Goal: Information Seeking & Learning: Check status

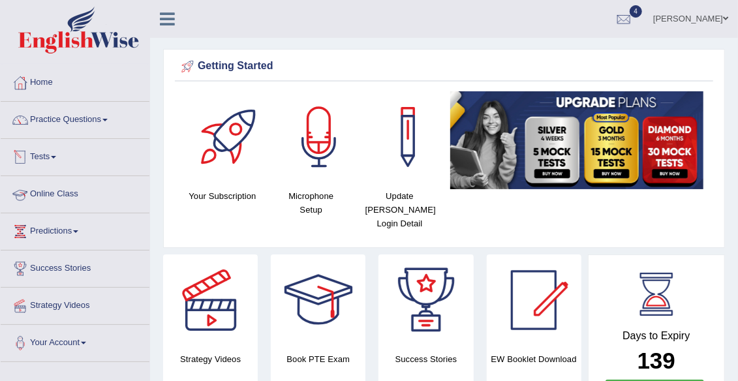
click at [54, 147] on link "Tests" at bounding box center [75, 155] width 149 height 33
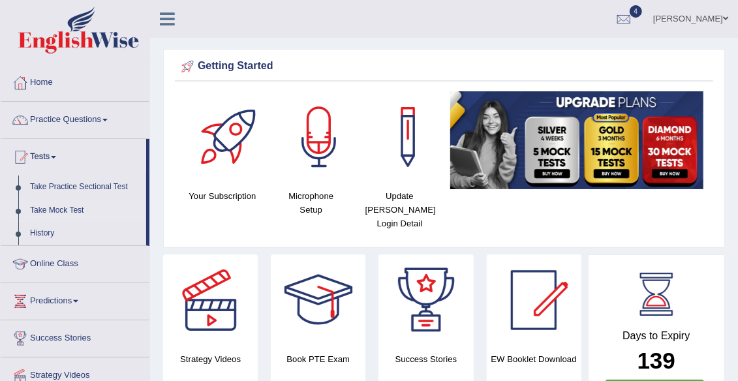
click at [79, 213] on link "Take Mock Test" at bounding box center [85, 210] width 122 height 23
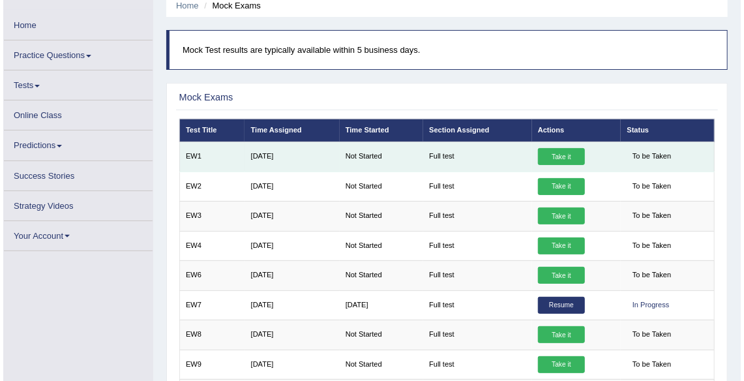
scroll to position [108, 0]
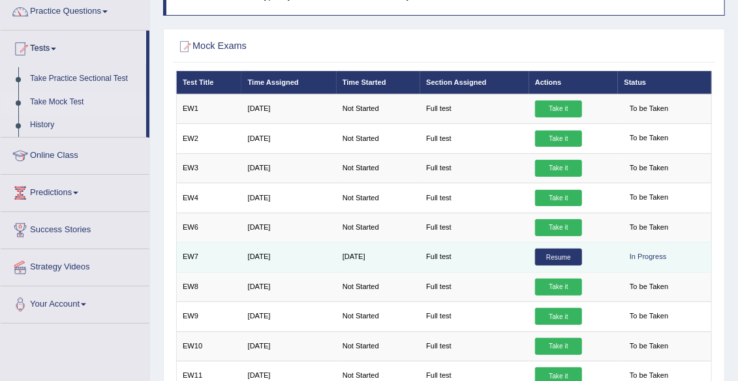
click at [560, 256] on link "Resume" at bounding box center [558, 257] width 47 height 17
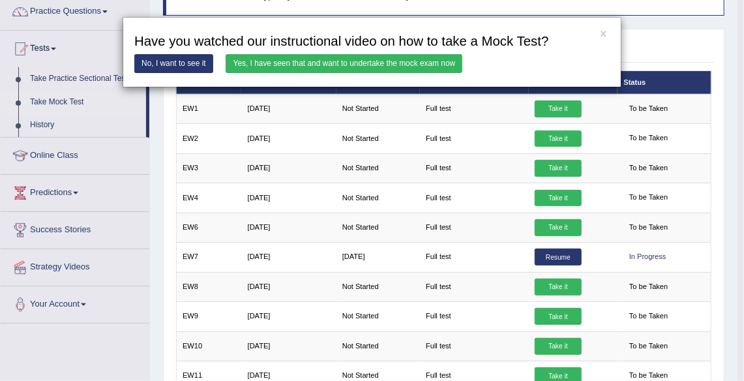
click at [309, 65] on link "Yes, I have seen that and want to undertake the mock exam now" at bounding box center [344, 63] width 237 height 19
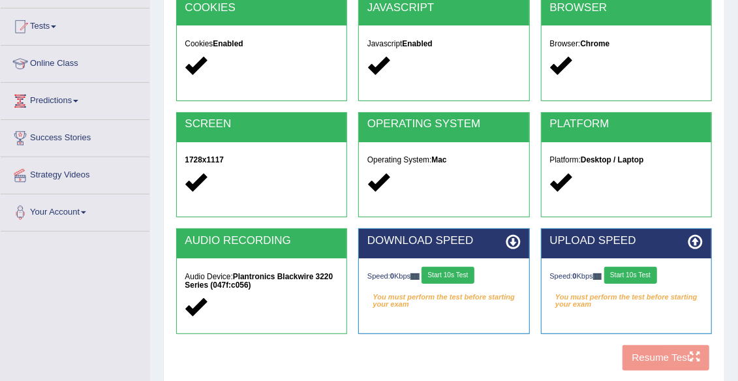
scroll to position [258, 0]
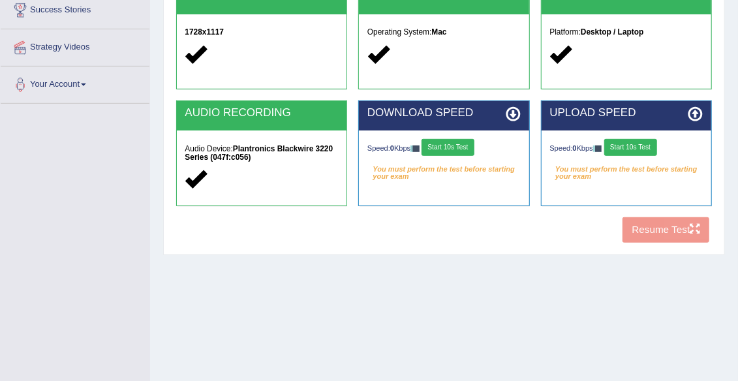
click at [457, 151] on button "Start 10s Test" at bounding box center [447, 147] width 53 height 17
click at [643, 146] on button "Start 10s Test" at bounding box center [630, 147] width 53 height 17
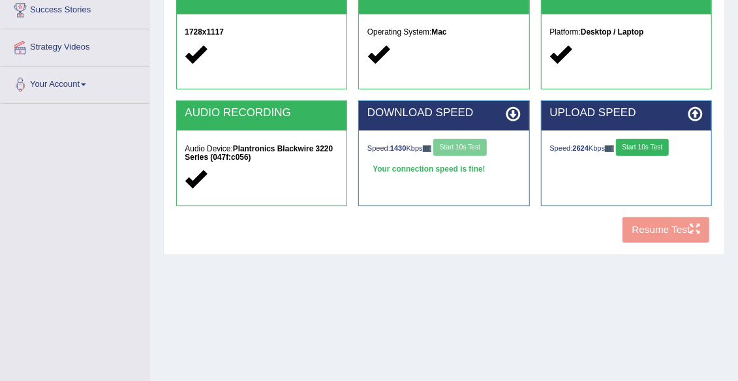
click at [631, 150] on button "Start 10s Test" at bounding box center [642, 147] width 53 height 17
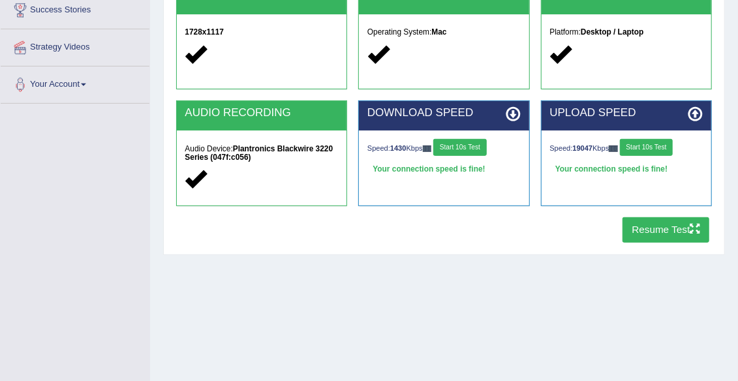
click at [677, 232] on button "Resume Test" at bounding box center [665, 229] width 87 height 25
click at [676, 233] on button "Resume Test" at bounding box center [665, 229] width 87 height 25
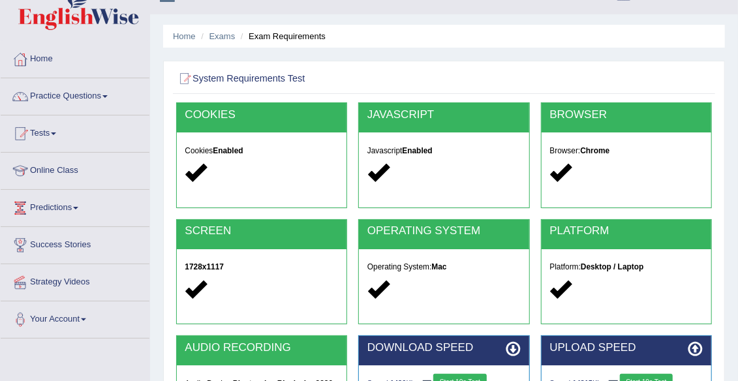
scroll to position [0, 0]
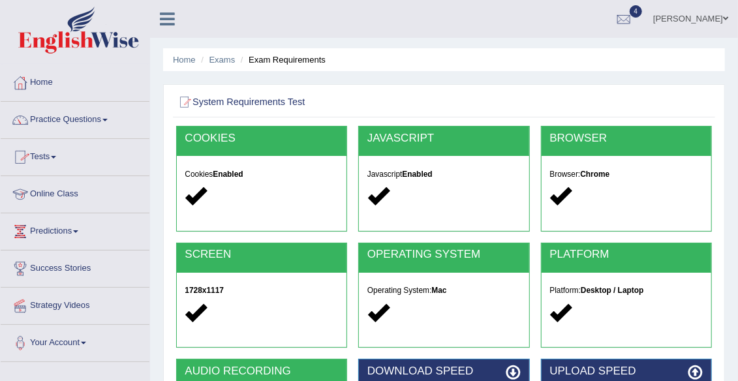
click at [52, 153] on link "Tests" at bounding box center [75, 155] width 149 height 33
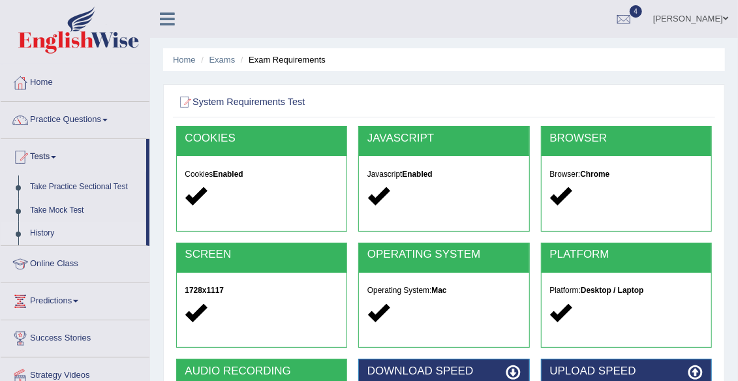
click at [46, 227] on link "History" at bounding box center [85, 233] width 122 height 23
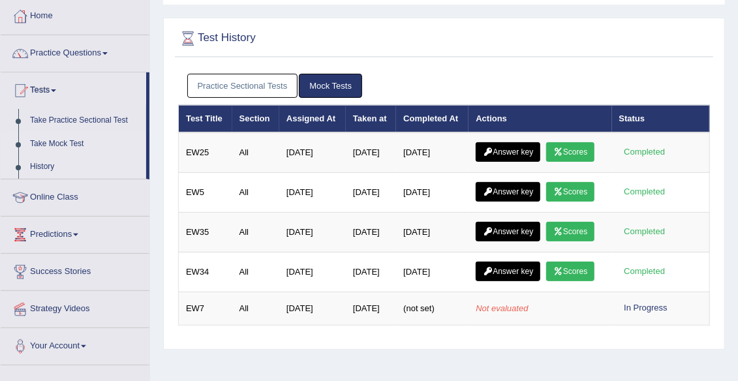
click at [61, 142] on link "Take Mock Test" at bounding box center [85, 143] width 122 height 23
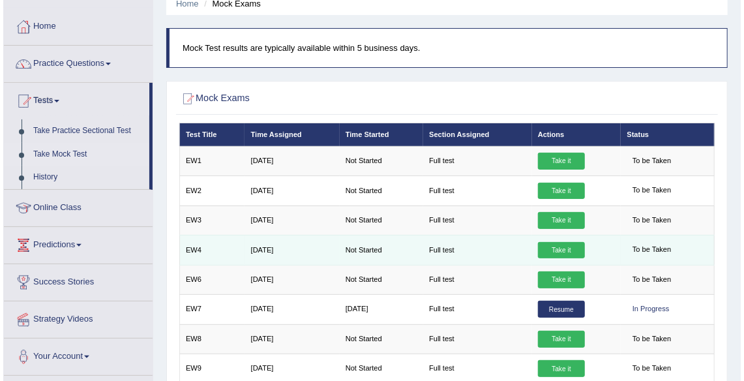
scroll to position [100, 0]
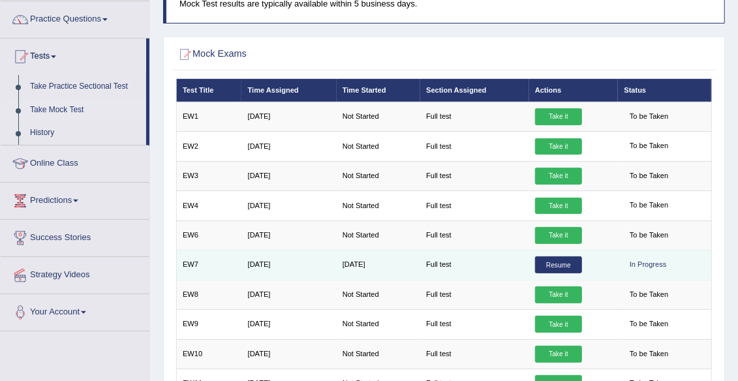
click at [556, 263] on link "Resume" at bounding box center [558, 264] width 47 height 17
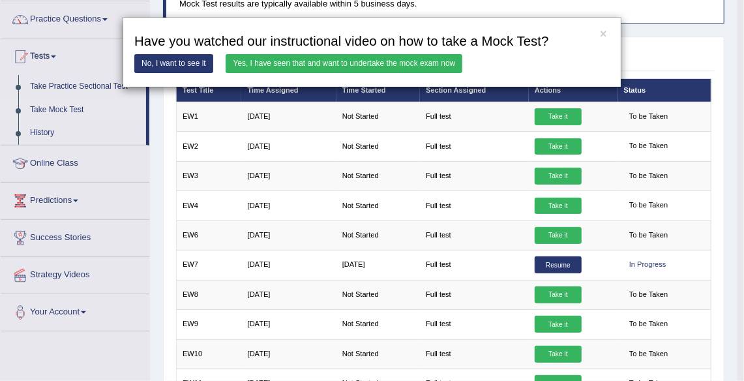
click at [367, 62] on link "Yes, I have seen that and want to undertake the mock exam now" at bounding box center [344, 63] width 237 height 19
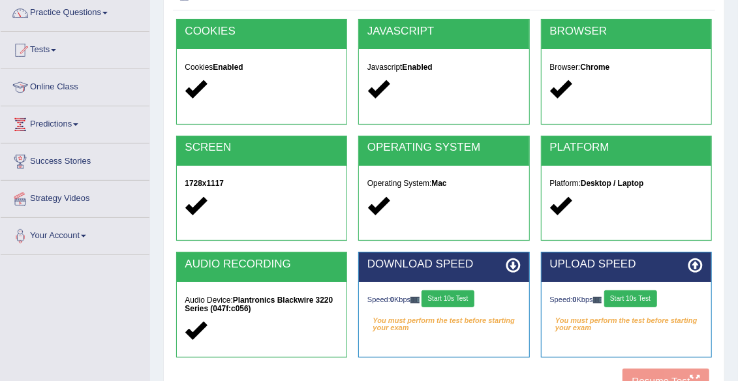
scroll to position [151, 0]
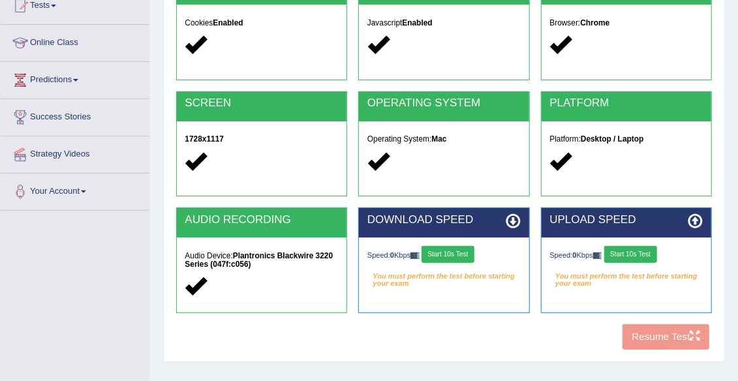
click at [659, 335] on div "COOKIES Cookies Enabled JAVASCRIPT Javascript Enabled BROWSER Browser: Chrome S…" at bounding box center [443, 165] width 541 height 381
click at [468, 256] on button "Start 10s Test" at bounding box center [447, 254] width 53 height 17
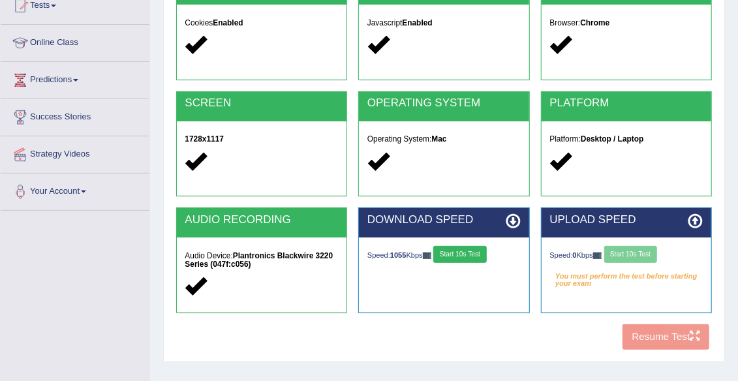
click at [650, 258] on div "Speed: 0 Kbps Start 10s Test" at bounding box center [626, 256] width 153 height 20
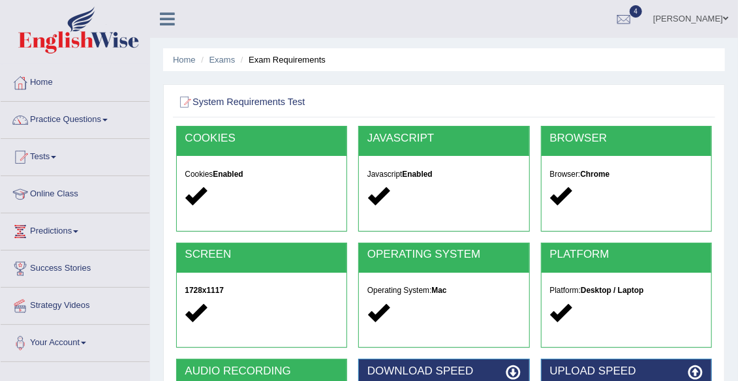
scroll to position [168, 0]
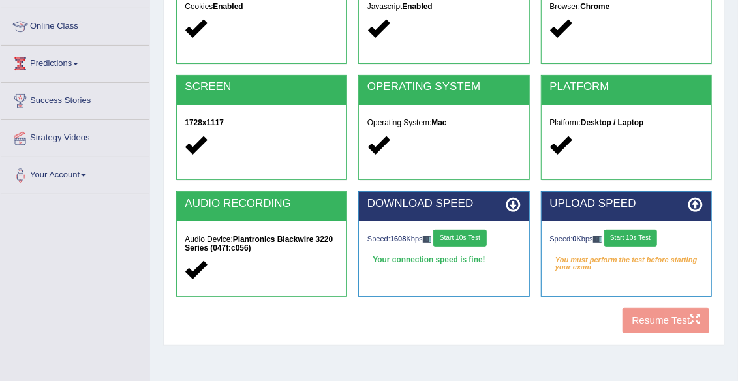
click at [636, 238] on button "Start 10s Test" at bounding box center [630, 238] width 53 height 17
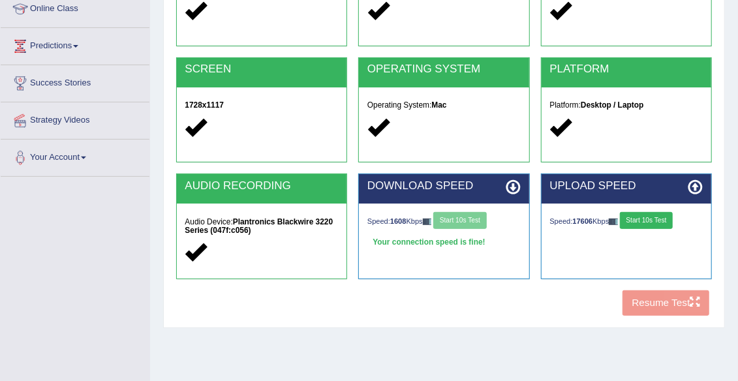
scroll to position [275, 0]
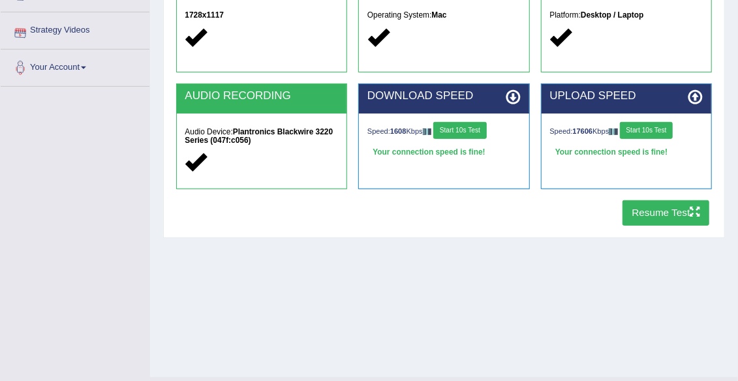
click at [656, 211] on button "Resume Test" at bounding box center [665, 212] width 87 height 25
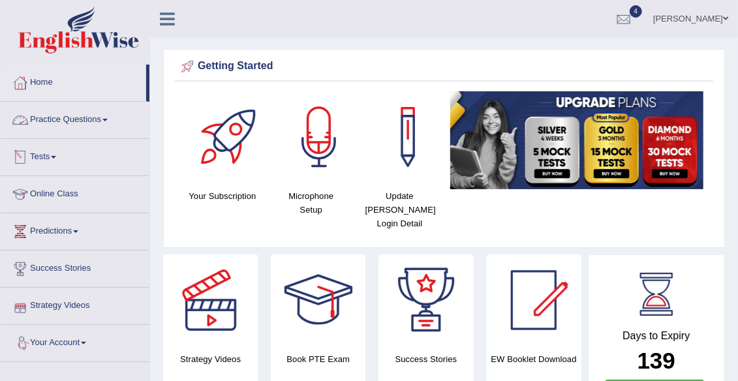
click at [50, 153] on link "Tests" at bounding box center [75, 155] width 149 height 33
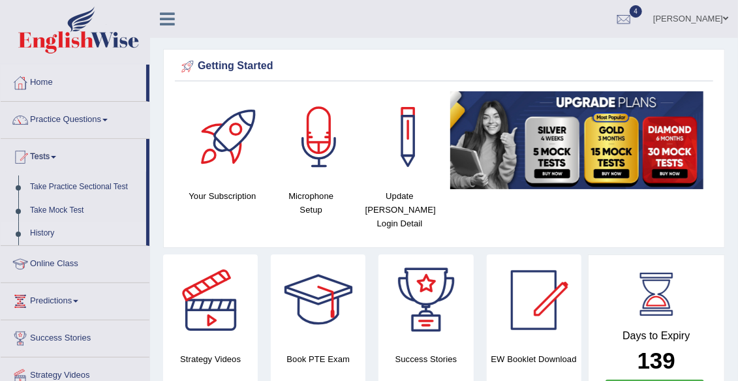
click at [41, 235] on link "History" at bounding box center [85, 233] width 122 height 23
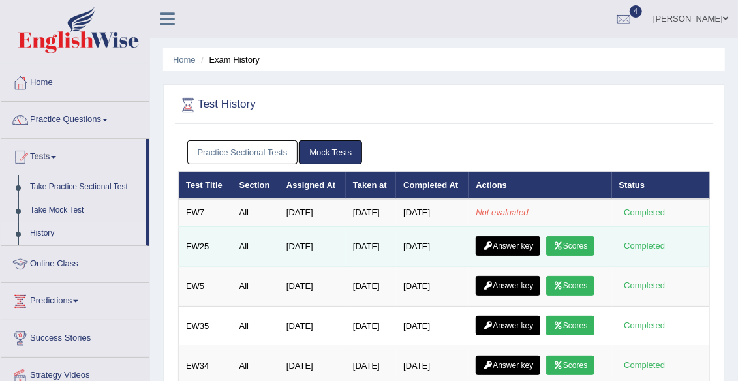
click at [546, 256] on link "Scores" at bounding box center [570, 246] width 48 height 20
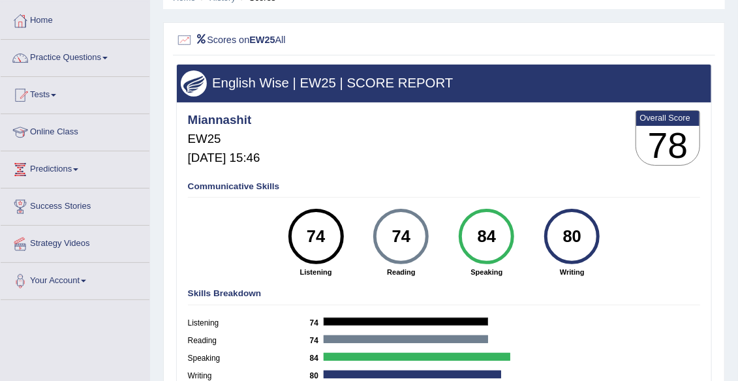
scroll to position [183, 0]
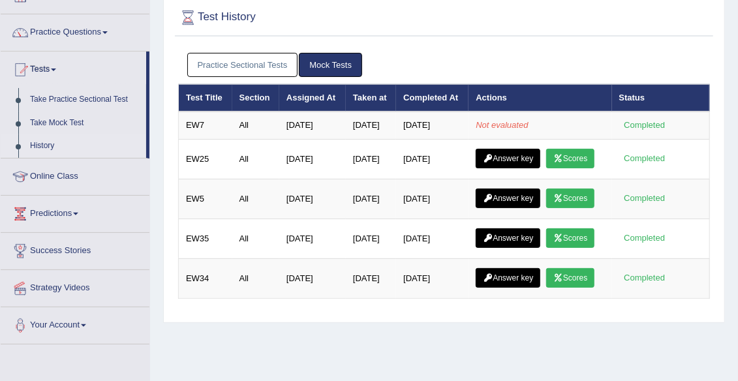
scroll to position [132, 0]
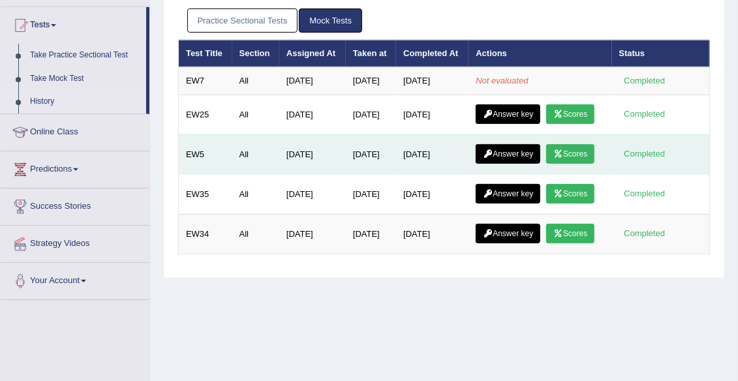
click at [546, 164] on link "Scores" at bounding box center [570, 154] width 48 height 20
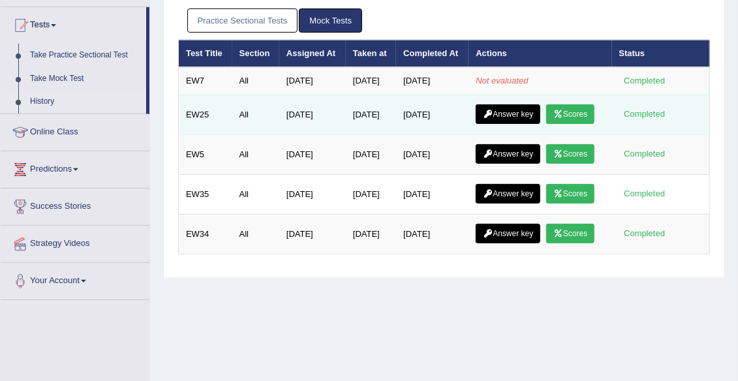
click at [546, 124] on link "Scores" at bounding box center [570, 114] width 48 height 20
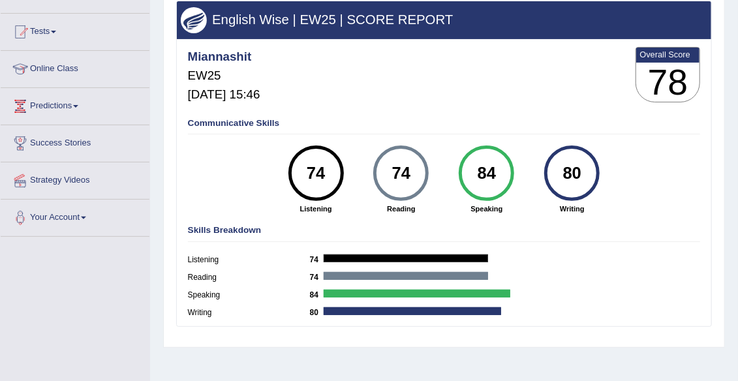
scroll to position [35, 0]
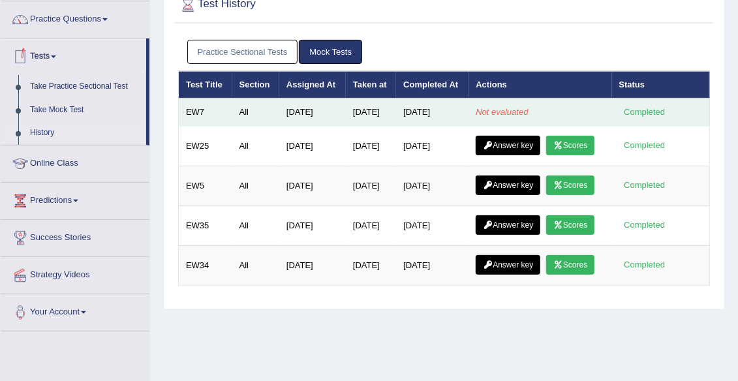
scroll to position [56, 0]
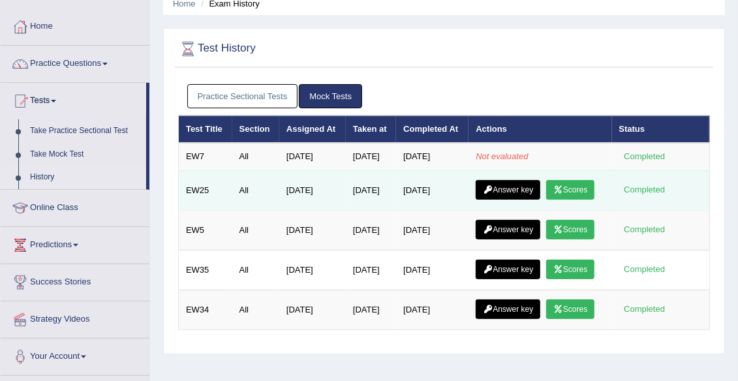
click at [546, 200] on link "Scores" at bounding box center [570, 190] width 48 height 20
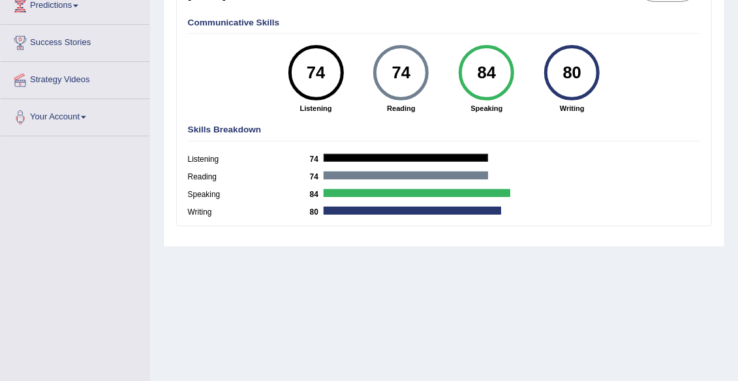
scroll to position [86, 0]
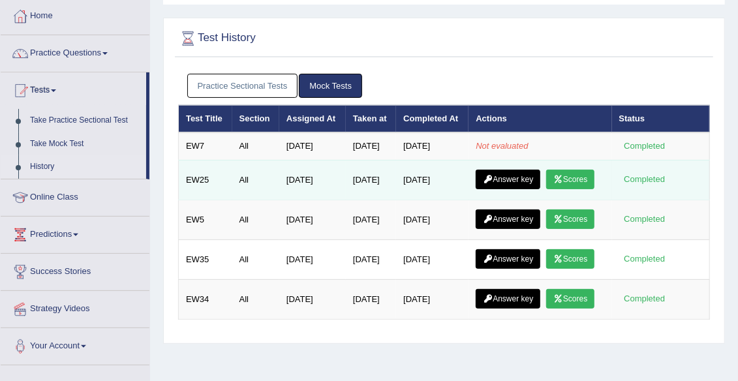
scroll to position [78, 0]
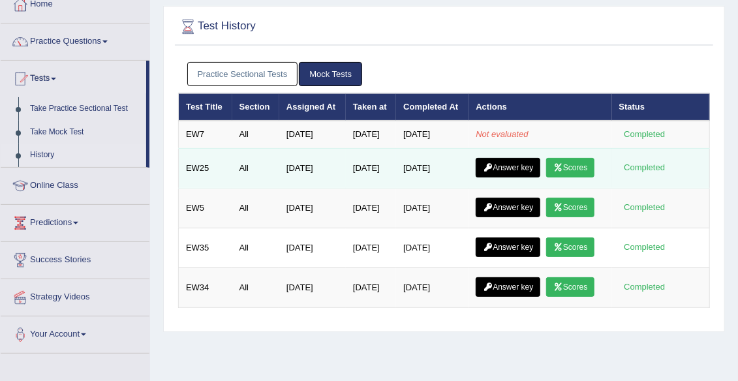
click at [515, 177] on link "Answer key" at bounding box center [508, 168] width 65 height 20
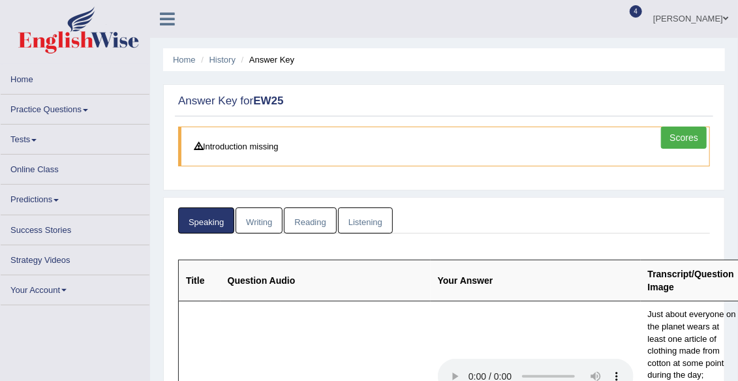
click at [363, 217] on link "Listening" at bounding box center [365, 220] width 55 height 27
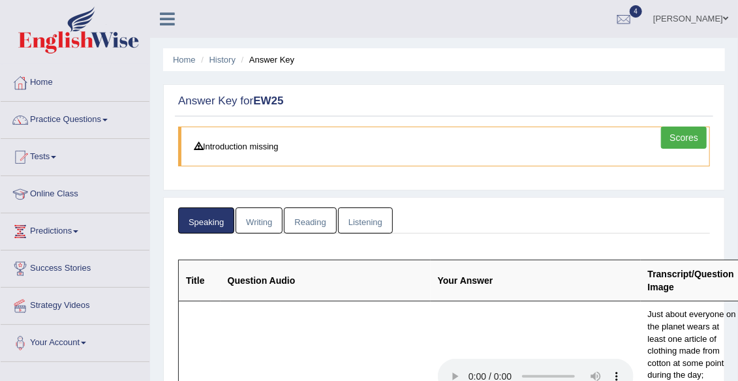
click at [368, 221] on link "Listening" at bounding box center [365, 220] width 55 height 27
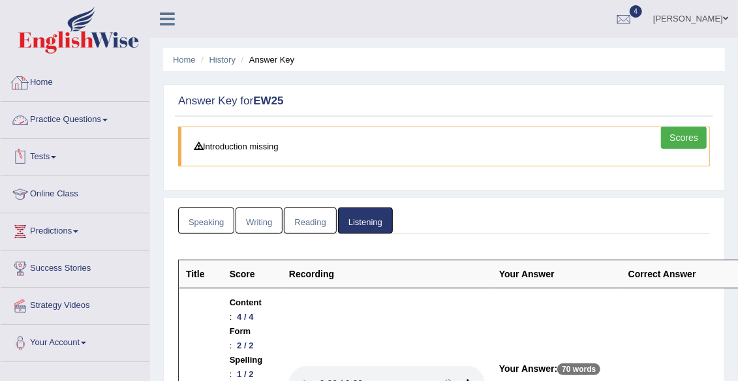
click at [52, 88] on link "Home" at bounding box center [75, 81] width 149 height 33
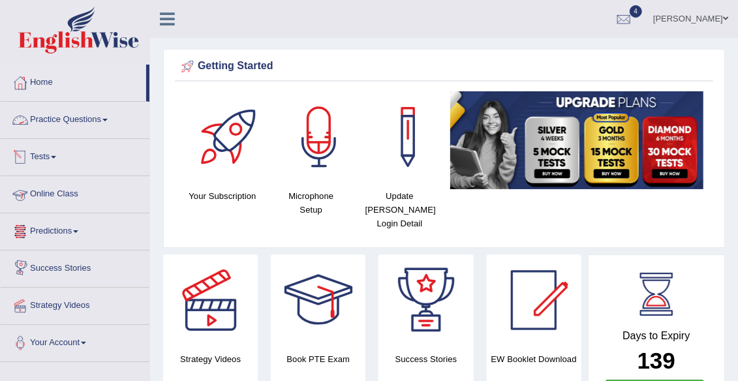
click at [39, 157] on link "Tests" at bounding box center [75, 155] width 149 height 33
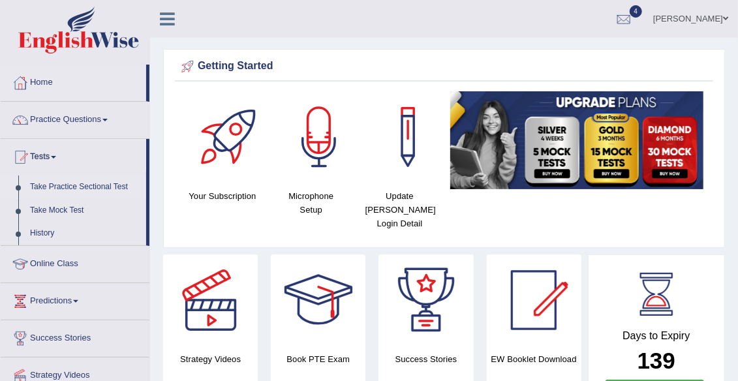
click at [73, 189] on link "Take Practice Sectional Test" at bounding box center [85, 186] width 122 height 23
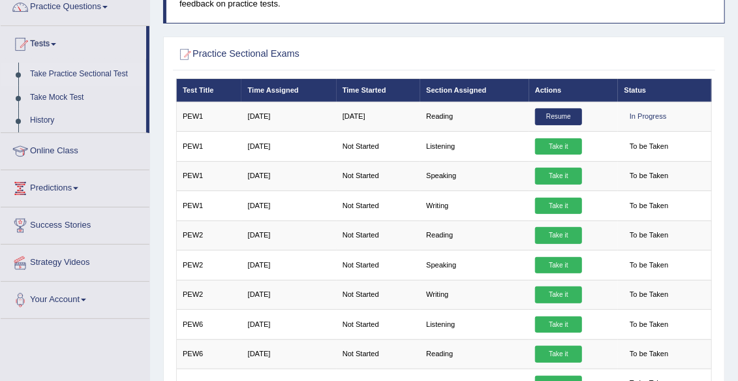
scroll to position [119, 0]
